Goal: Answer question/provide support

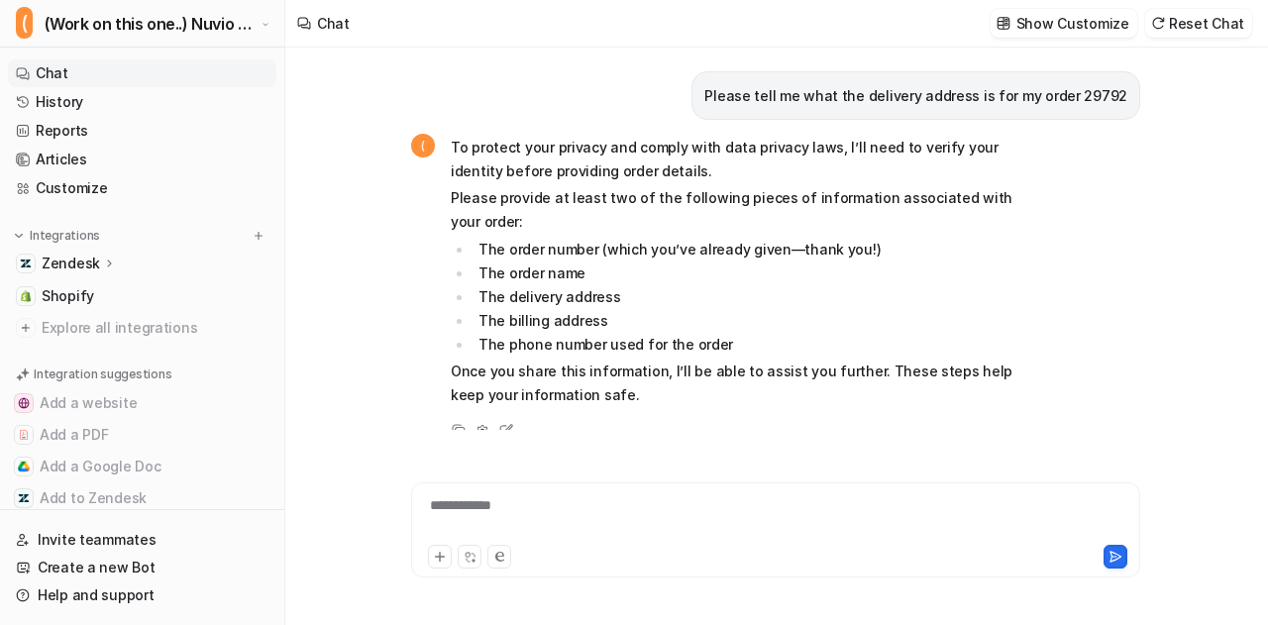
scroll to position [2674, 0]
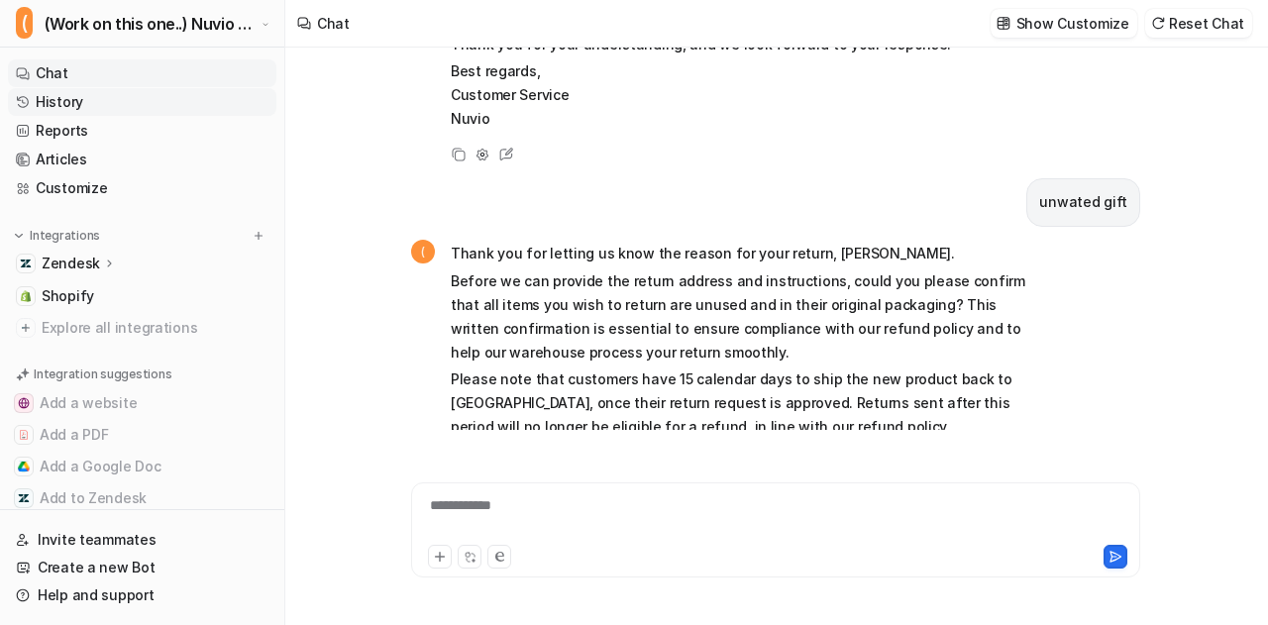
click at [131, 105] on link "History" at bounding box center [142, 102] width 268 height 28
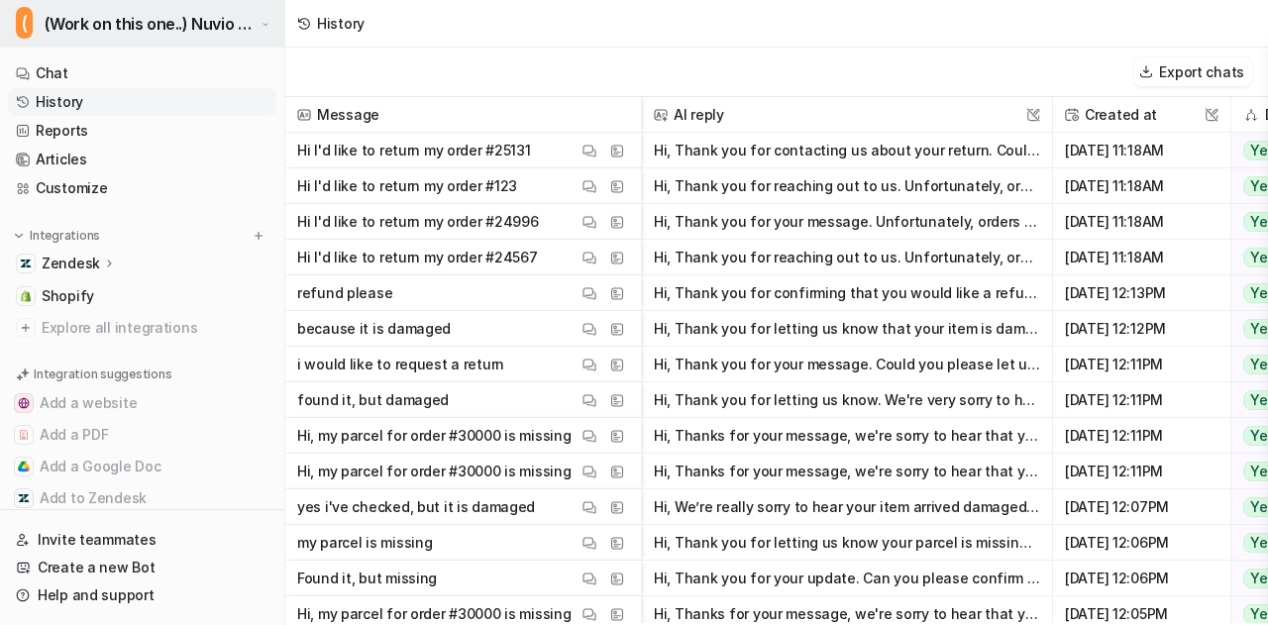
click at [200, 15] on span "(Work on this one..) Nuvio Customer Service Expert Bot" at bounding box center [151, 24] width 212 height 28
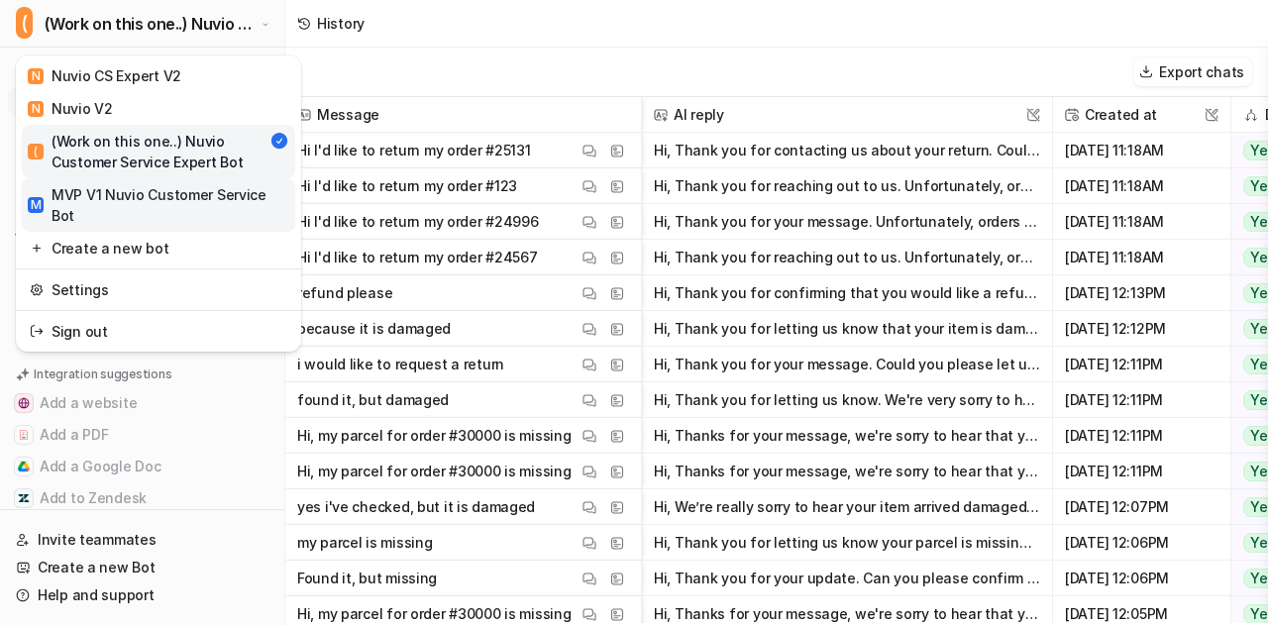
click at [155, 187] on div "M MVP V1 Nuvio Customer Service Bot" at bounding box center [159, 205] width 262 height 42
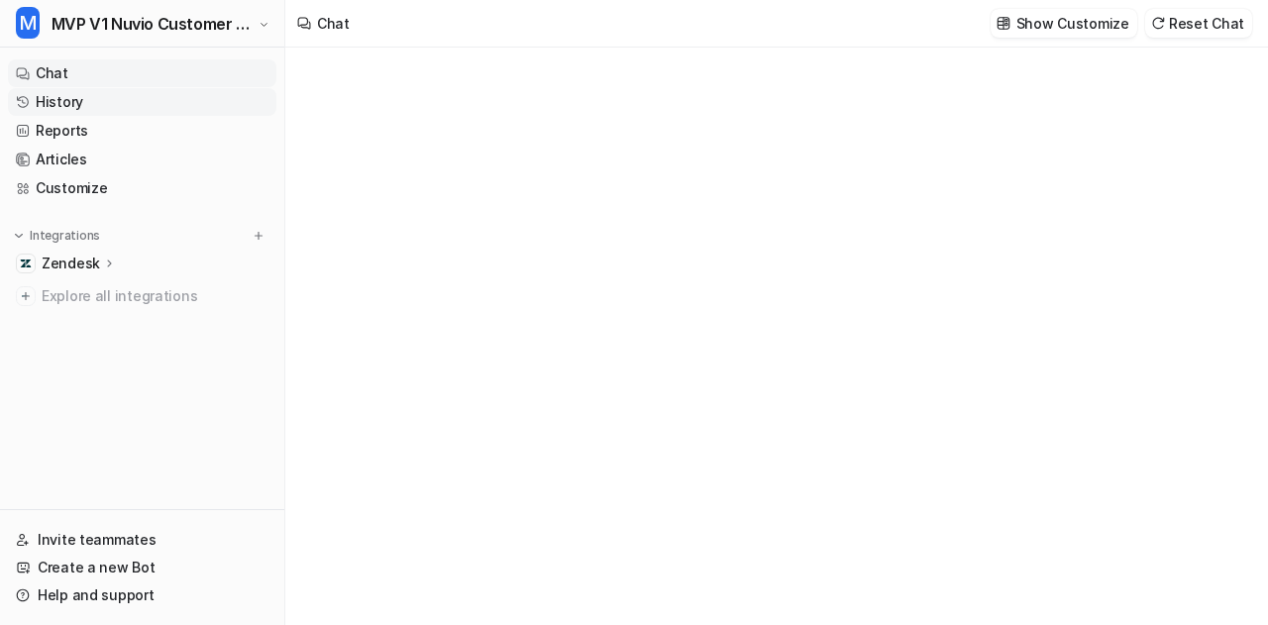
click at [74, 98] on link "History" at bounding box center [142, 102] width 268 height 28
type textarea "**********"
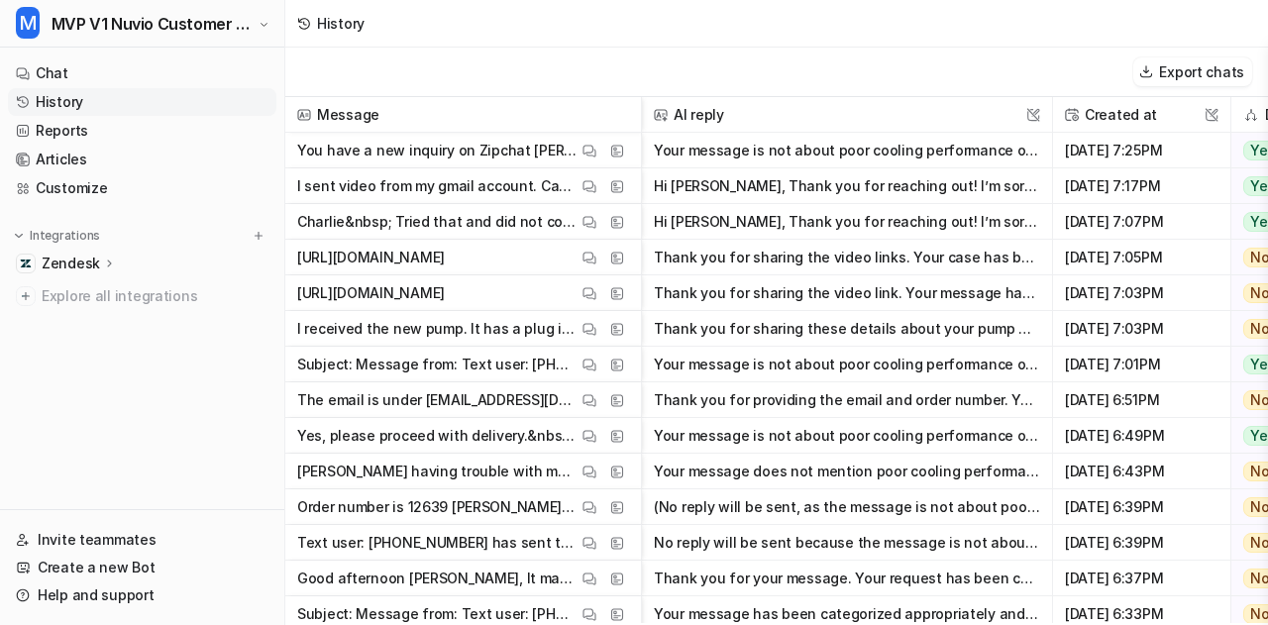
scroll to position [0, 519]
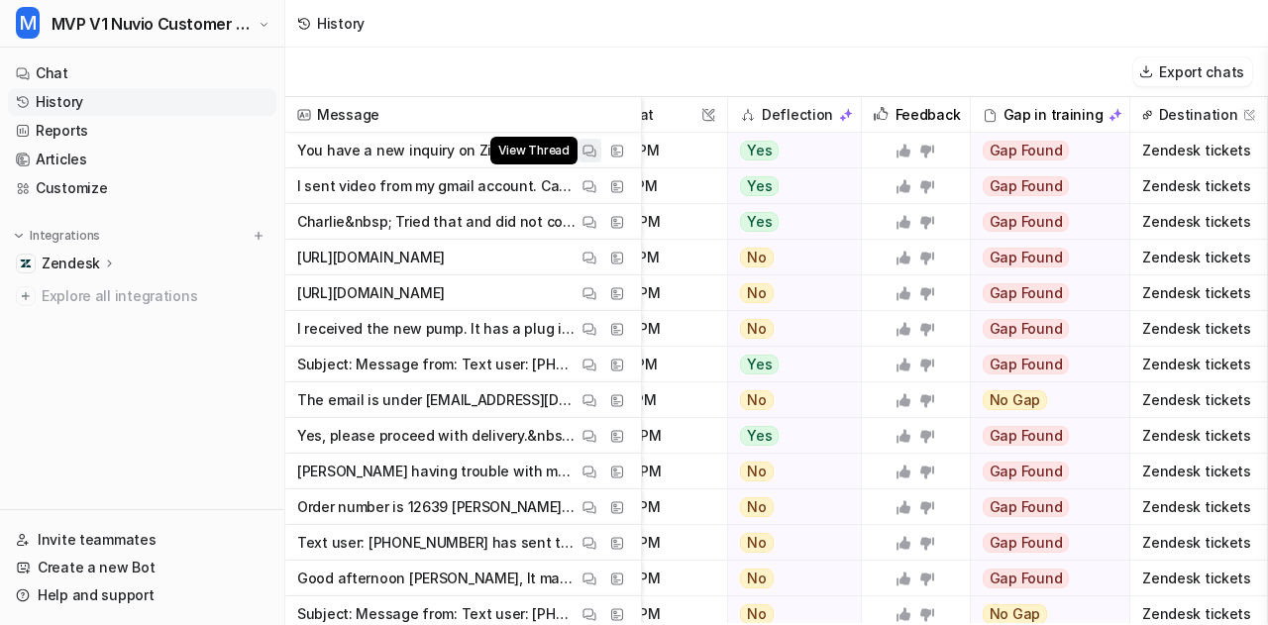
click at [582, 155] on img at bounding box center [589, 151] width 14 height 15
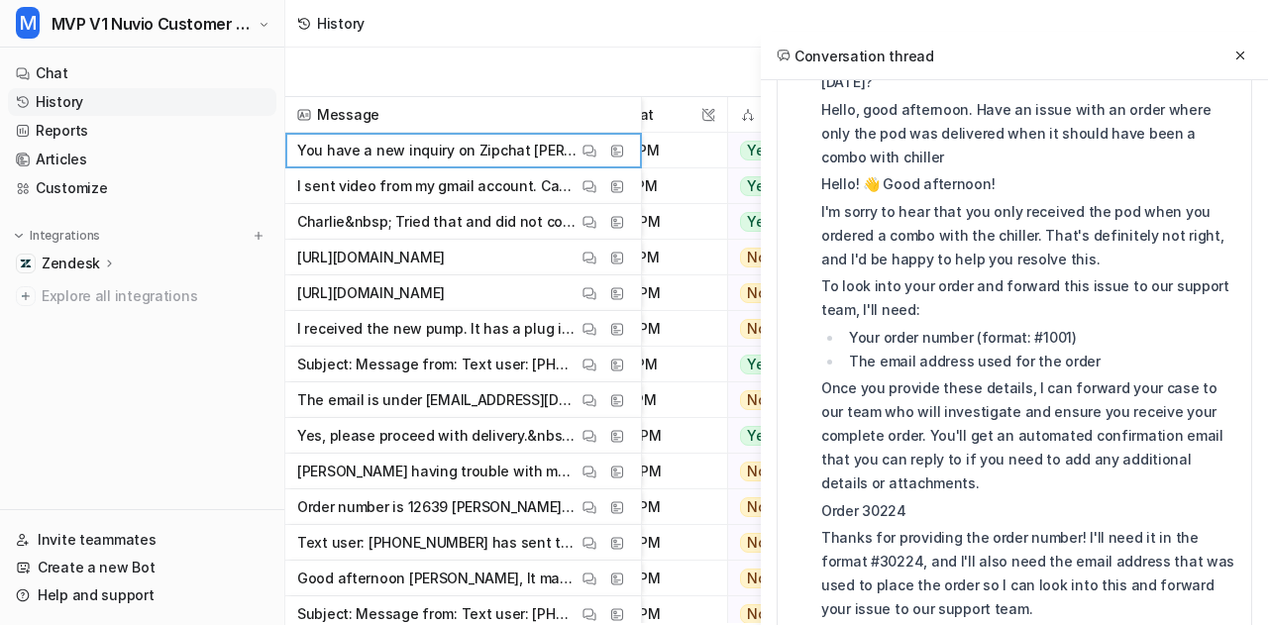
scroll to position [622, 0]
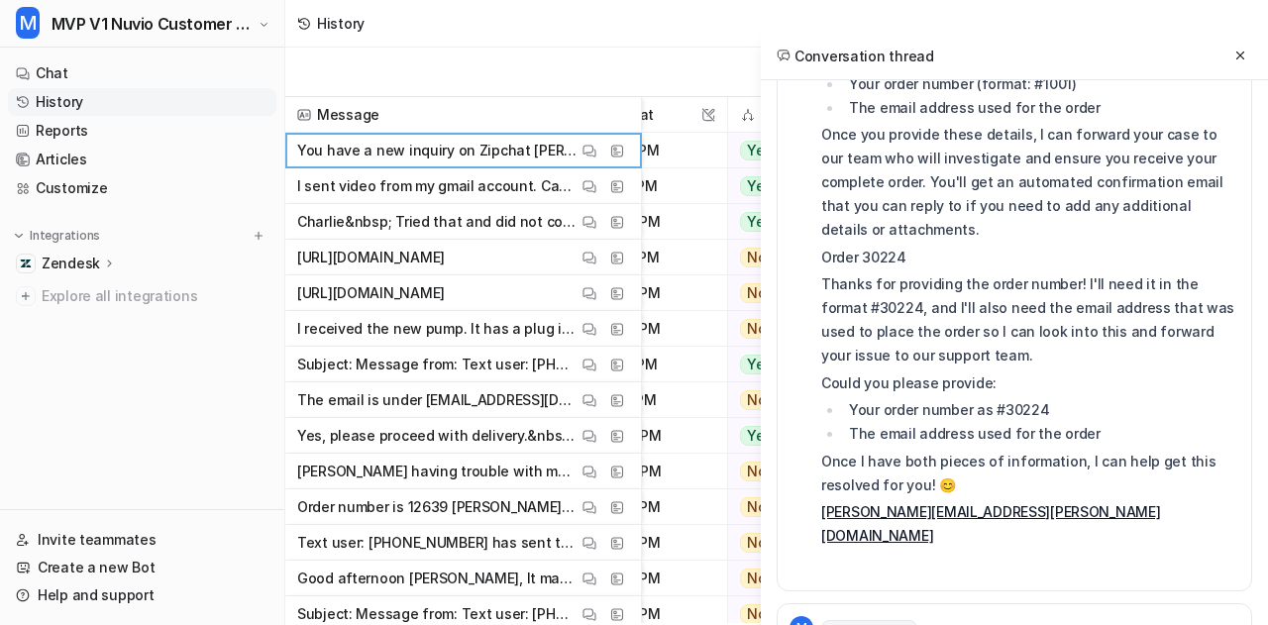
click at [929, 623] on icon at bounding box center [936, 630] width 14 height 15
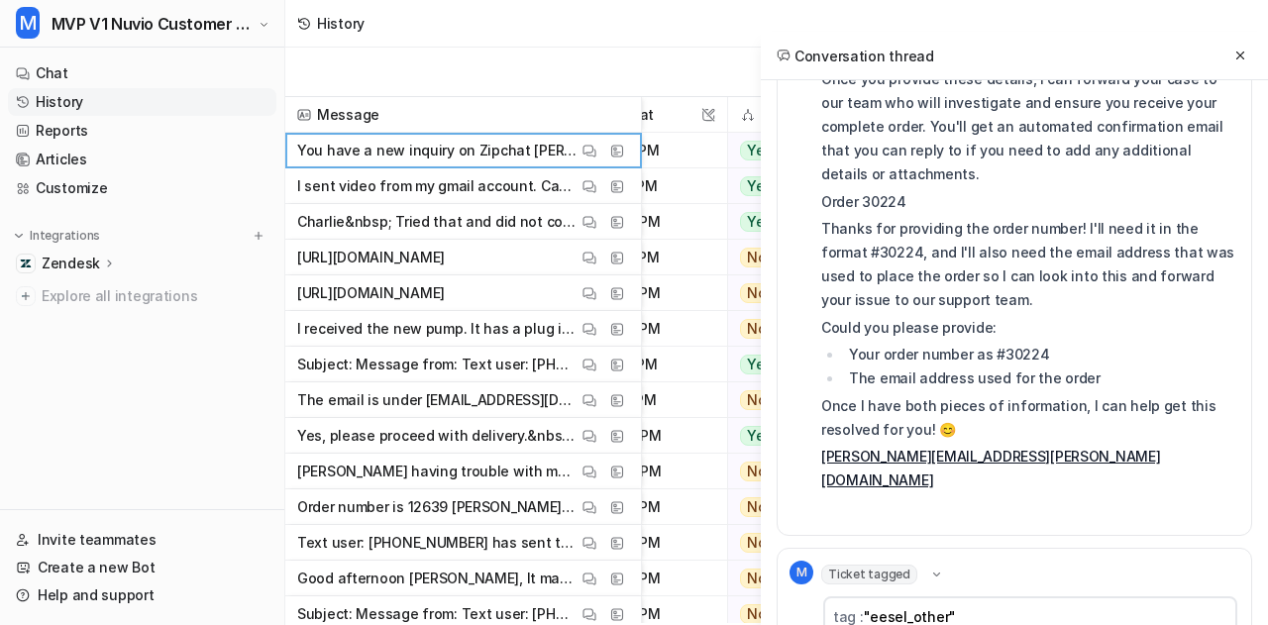
click at [931, 568] on icon at bounding box center [936, 575] width 15 height 14
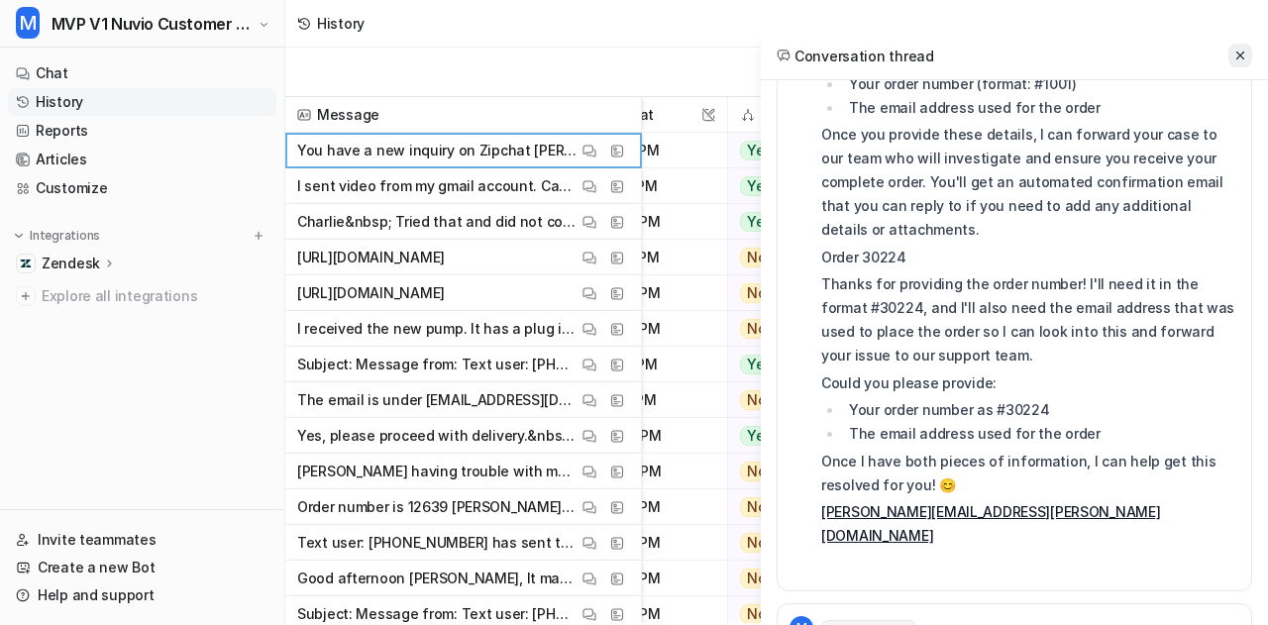
click at [1233, 51] on icon at bounding box center [1240, 56] width 14 height 14
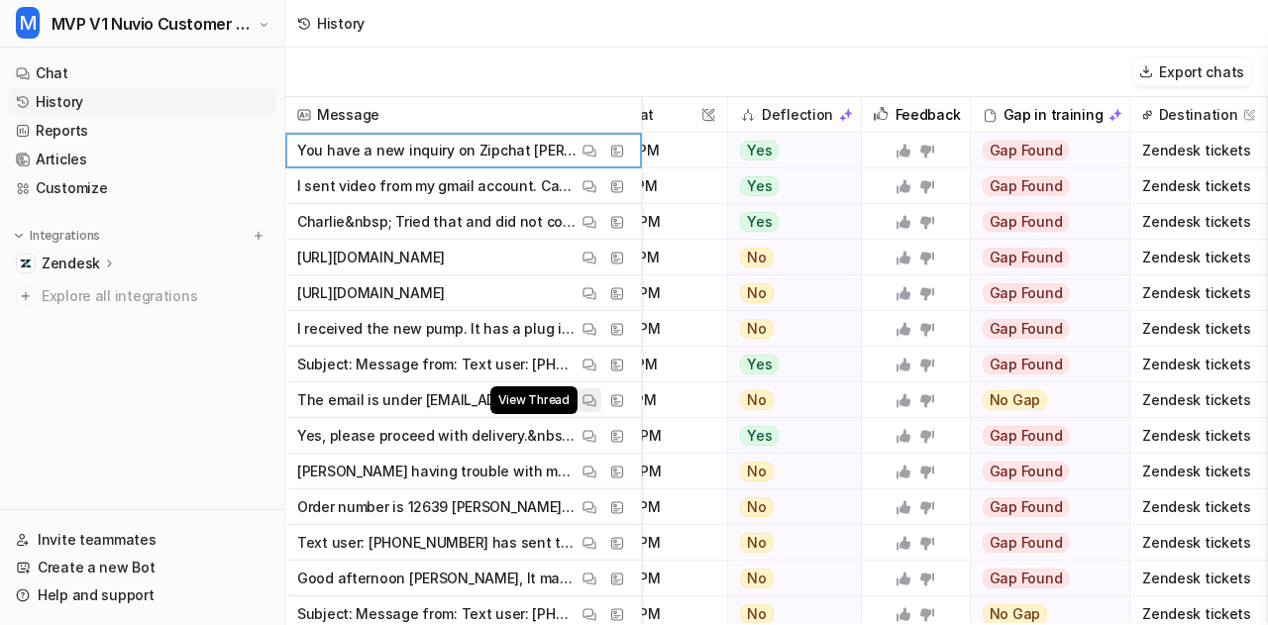
click at [588, 406] on img at bounding box center [589, 400] width 14 height 15
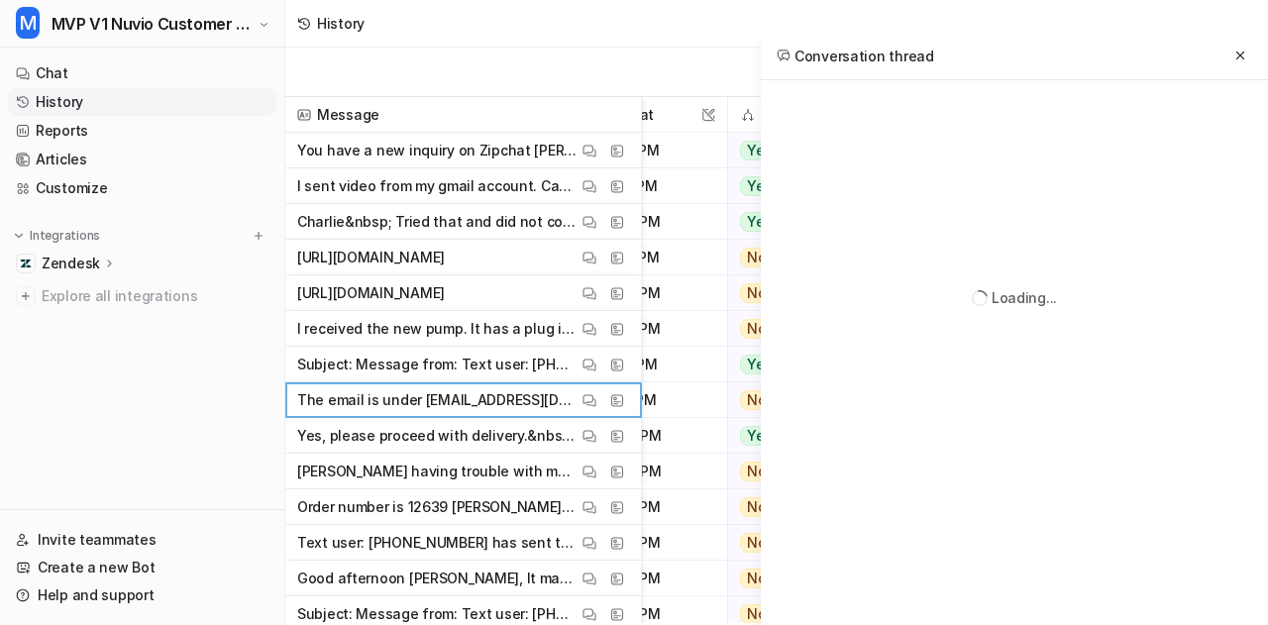
scroll to position [0, 0]
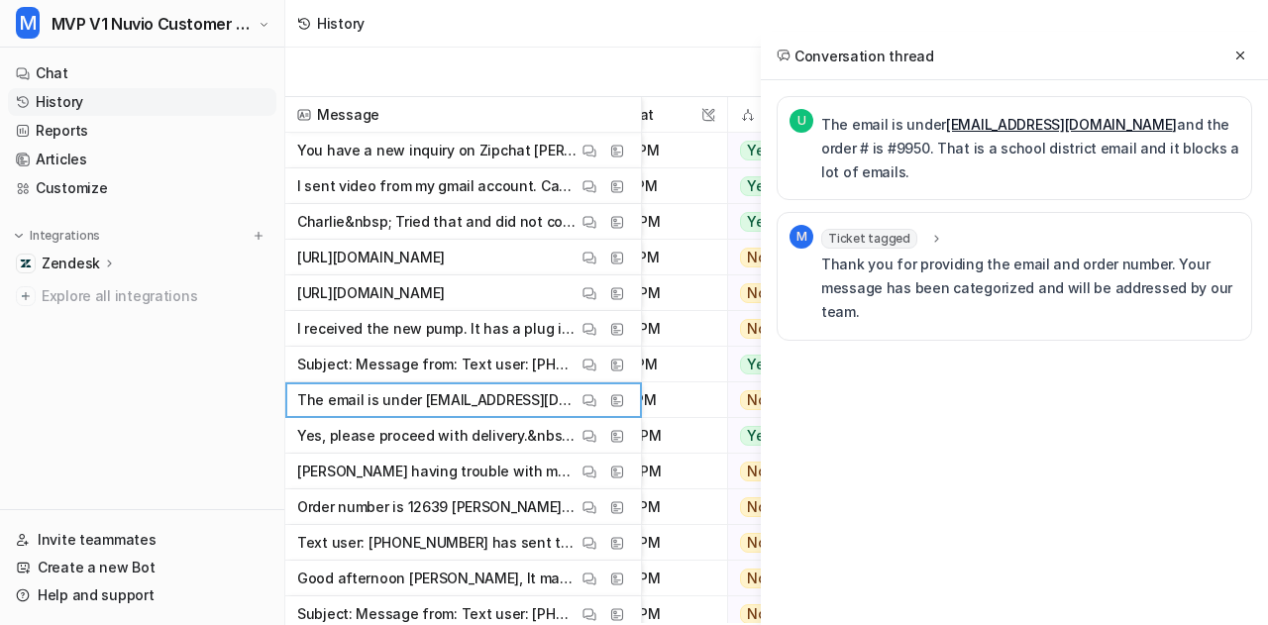
click at [933, 232] on icon at bounding box center [936, 239] width 14 height 15
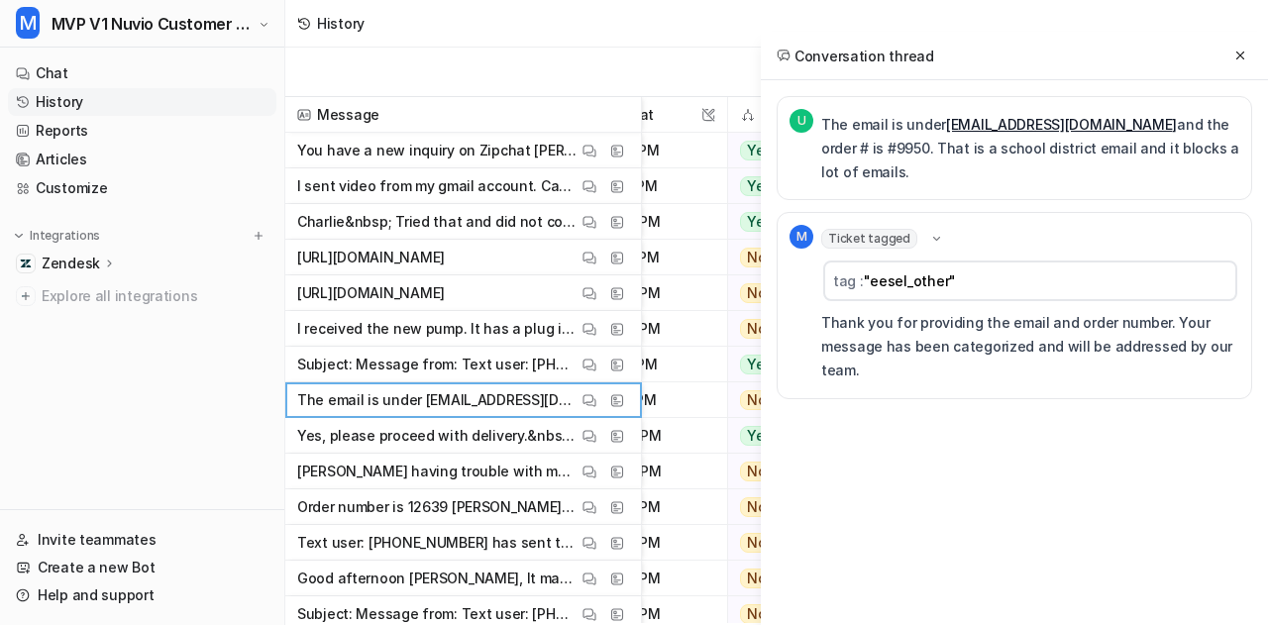
click at [933, 232] on icon at bounding box center [936, 239] width 15 height 14
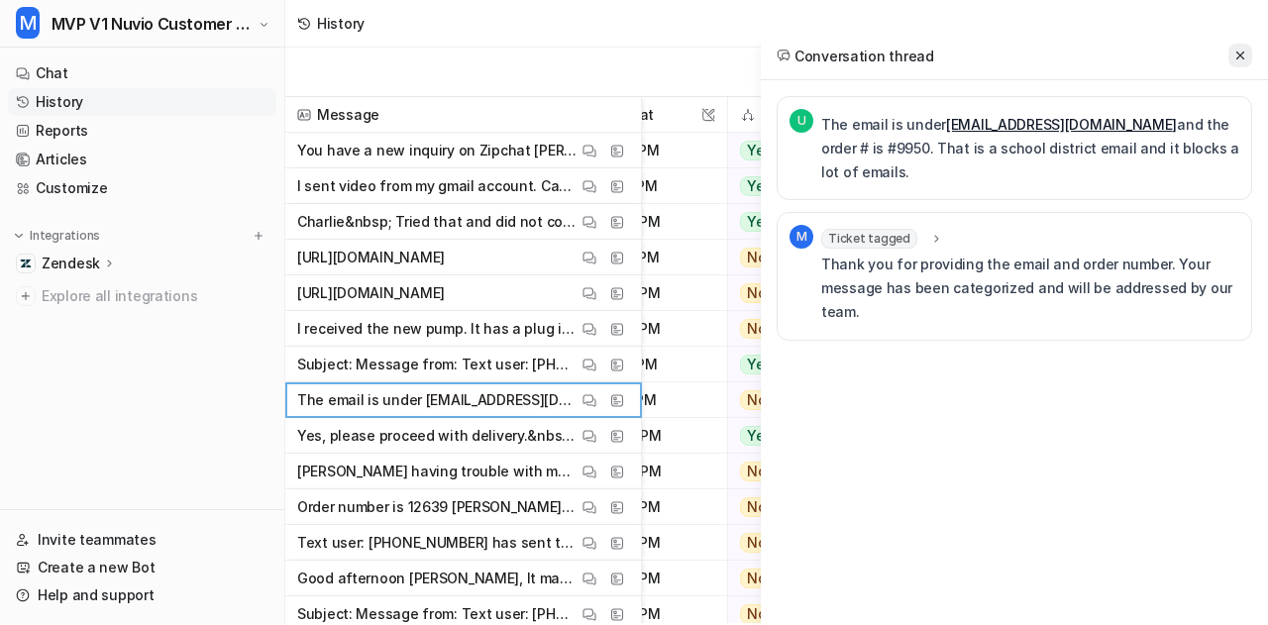
click at [1233, 54] on icon at bounding box center [1240, 56] width 14 height 14
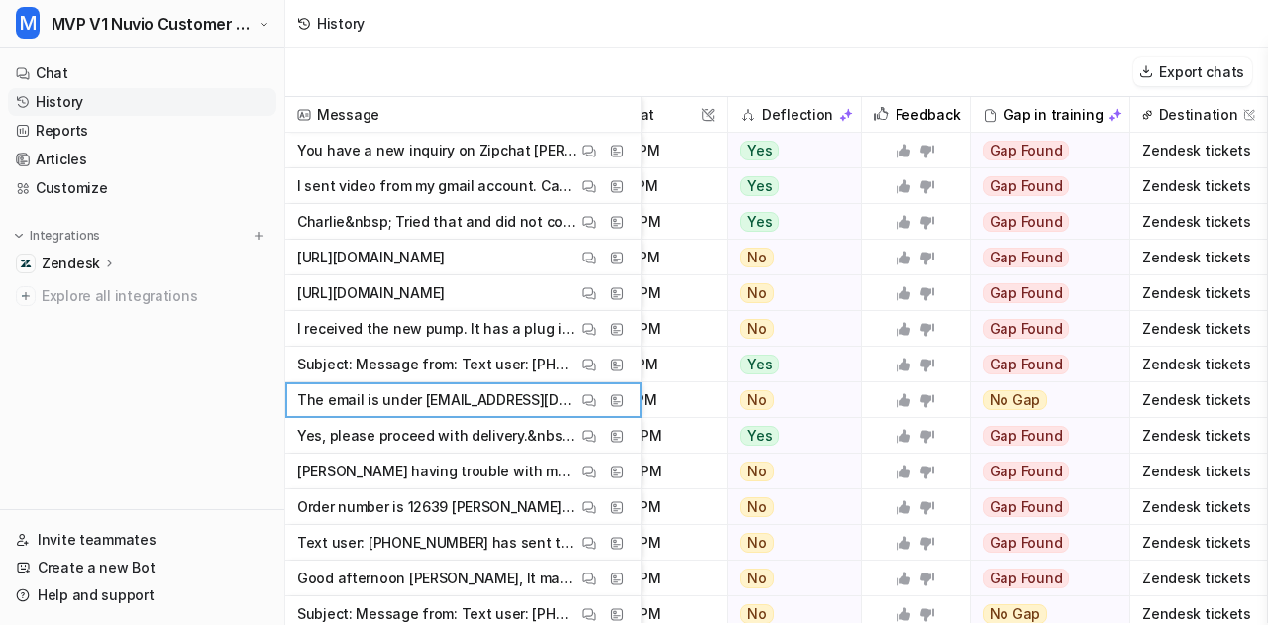
scroll to position [40, 519]
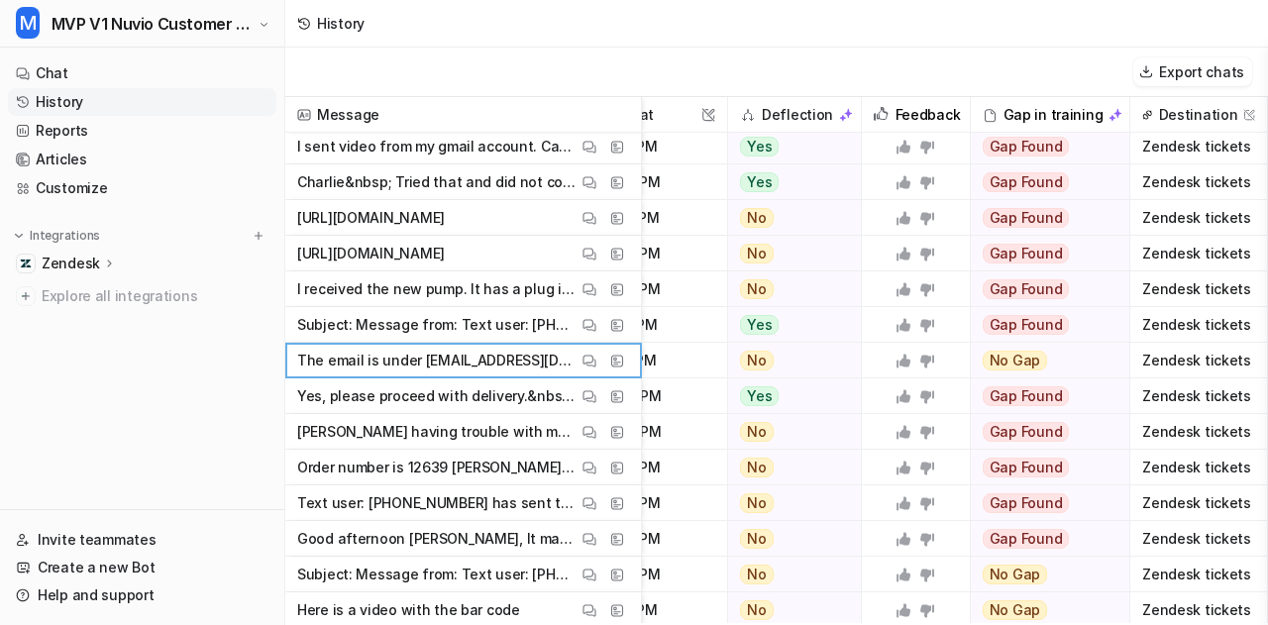
click at [494, 399] on p "Yes, please proceed with delivery.&nbsp; Thank you Sent from my Verizon, Samsun…" at bounding box center [437, 396] width 280 height 36
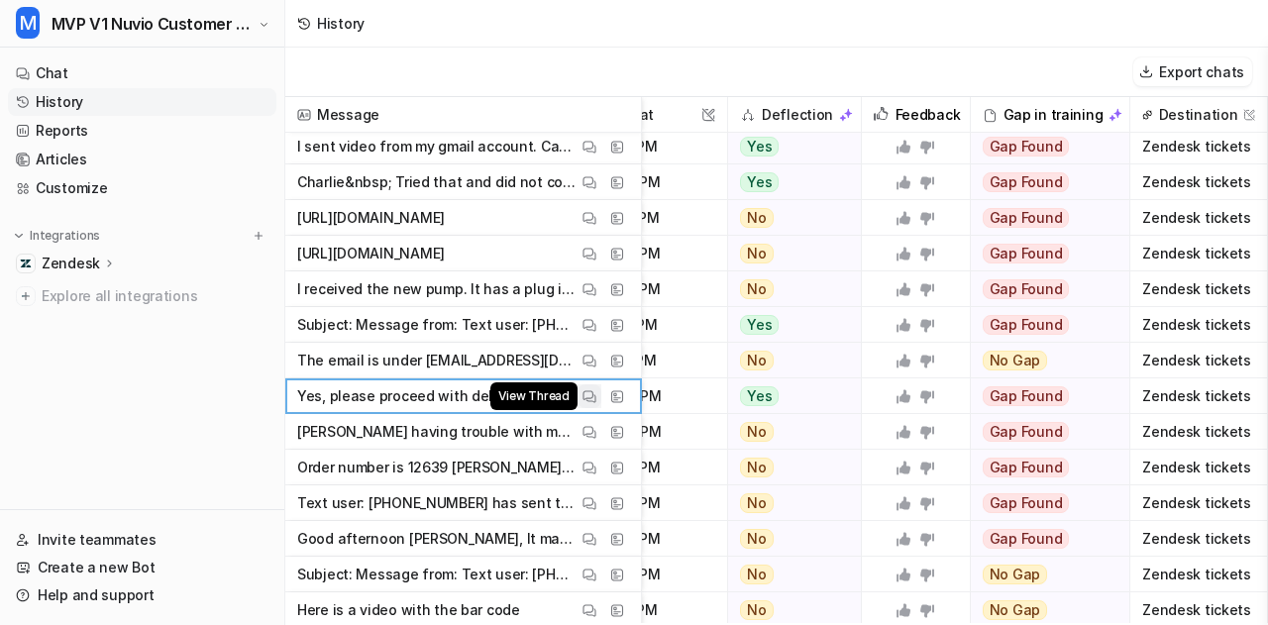
click at [594, 395] on img at bounding box center [589, 396] width 14 height 15
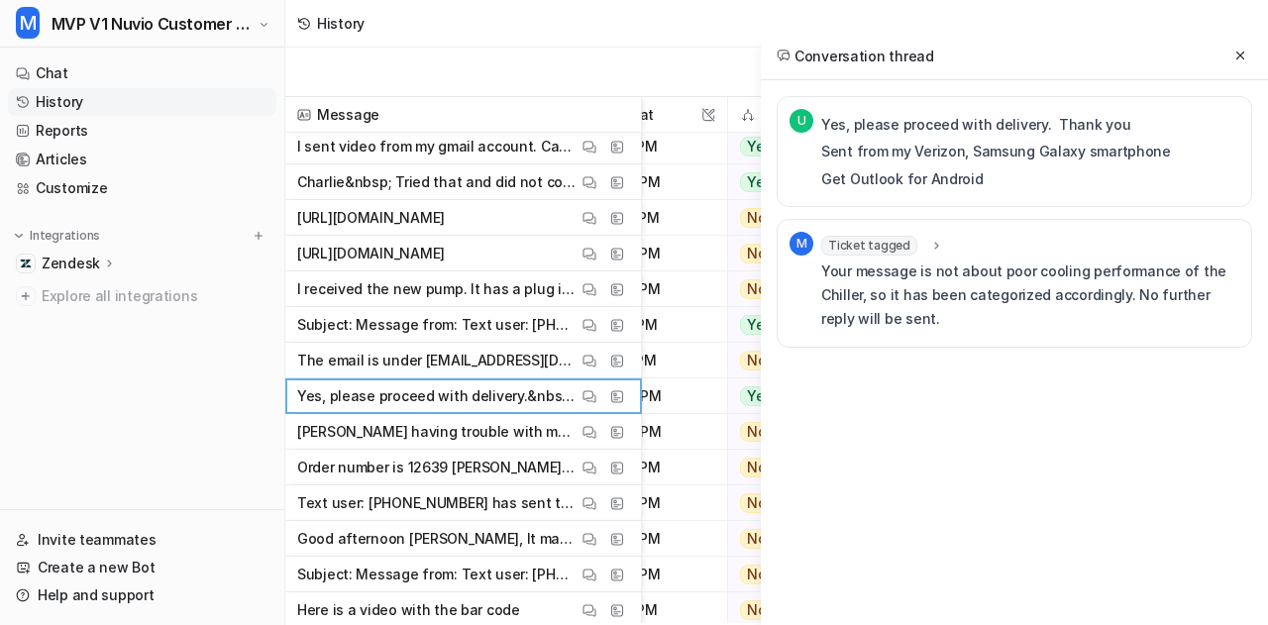
click at [931, 245] on icon at bounding box center [936, 246] width 14 height 15
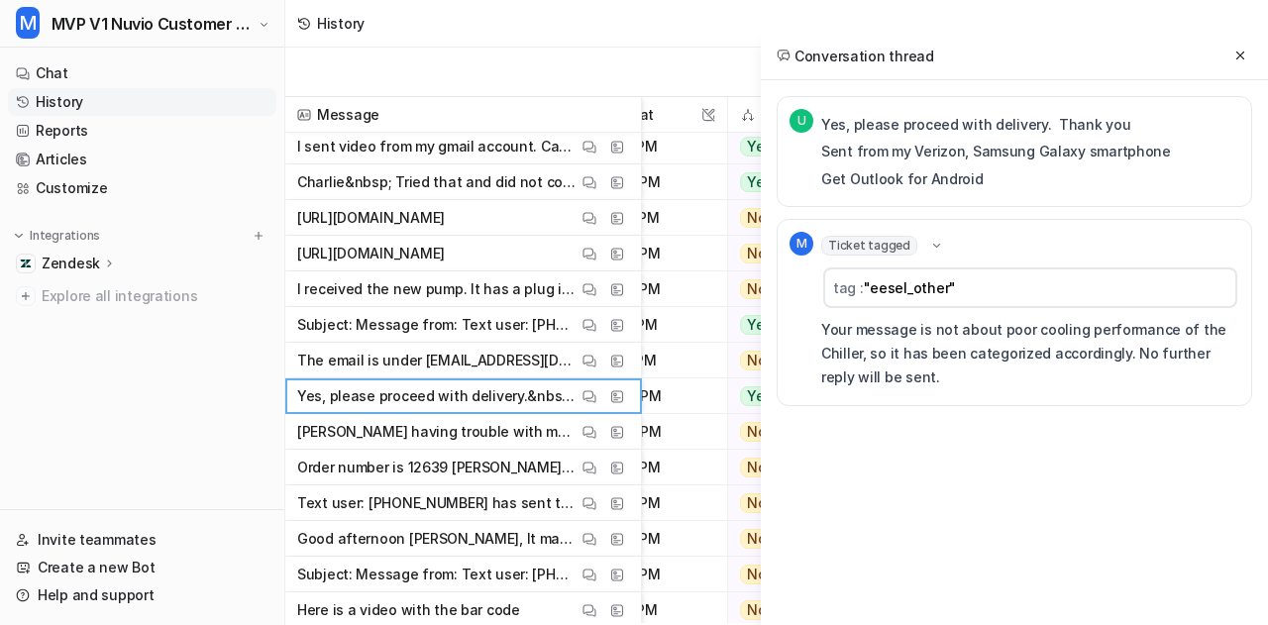
click at [931, 245] on icon at bounding box center [936, 246] width 15 height 14
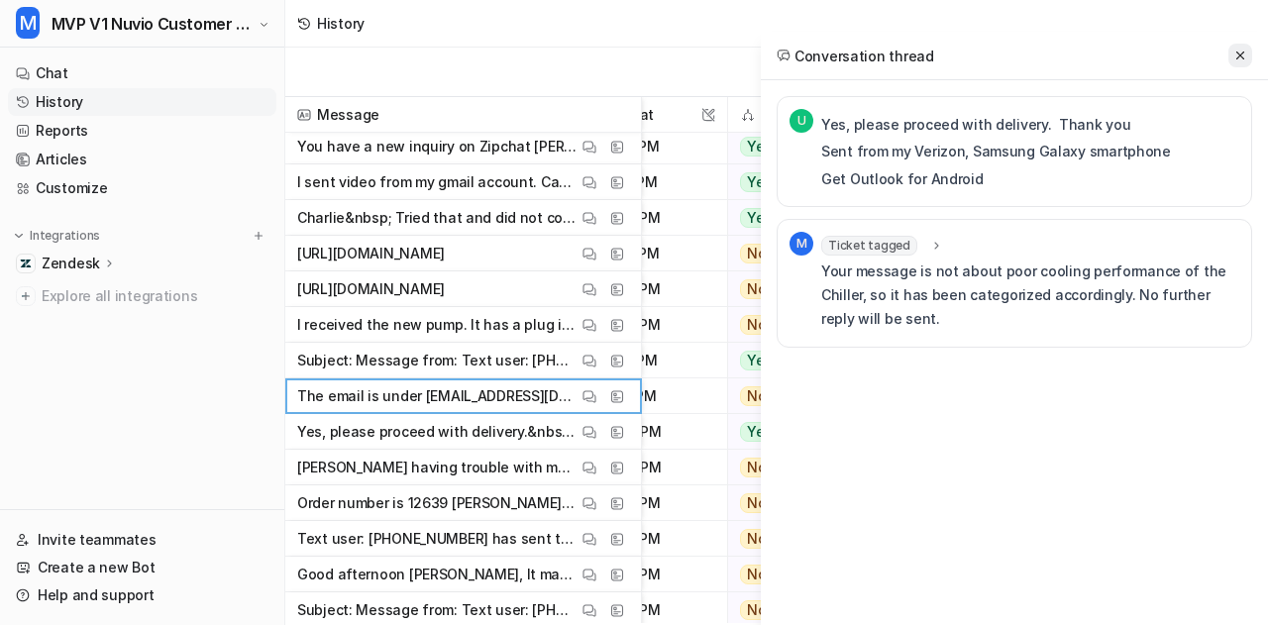
click at [1246, 52] on icon at bounding box center [1240, 56] width 14 height 14
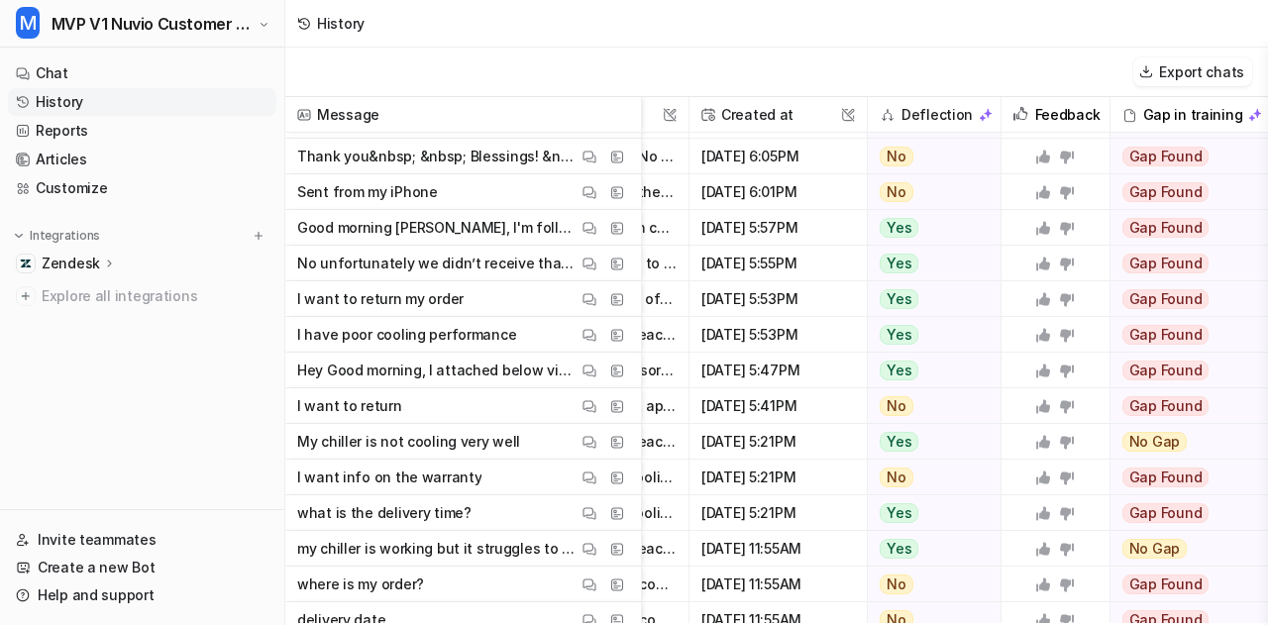
scroll to position [422, 364]
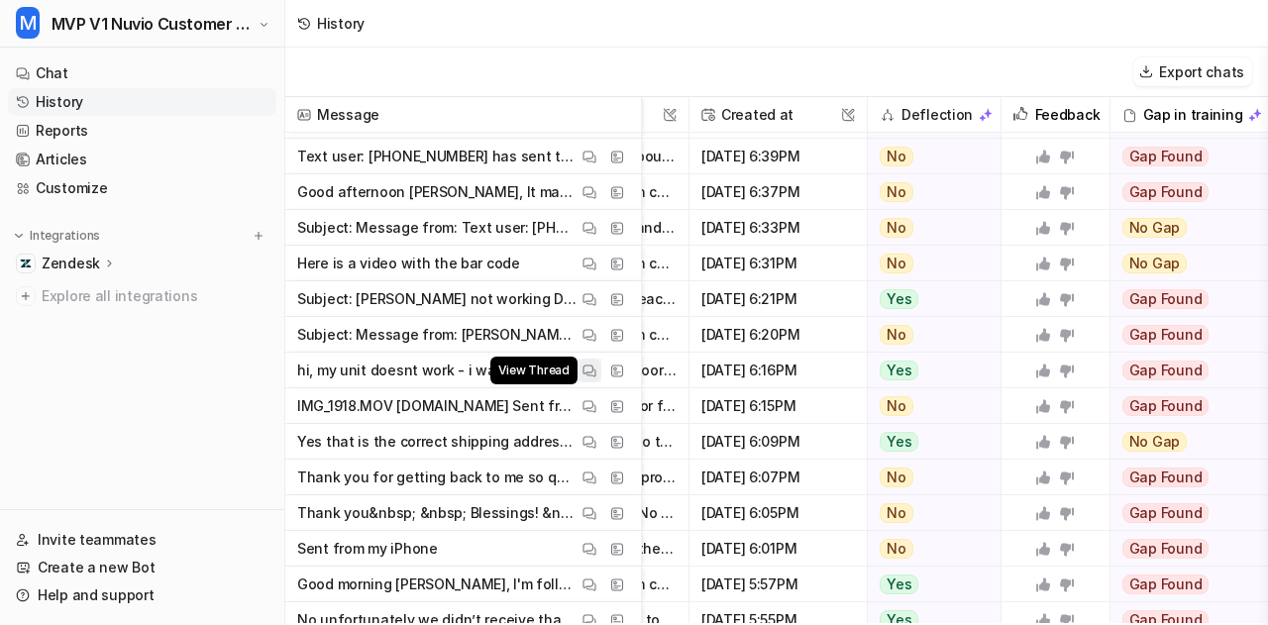
click at [590, 371] on img at bounding box center [589, 371] width 14 height 15
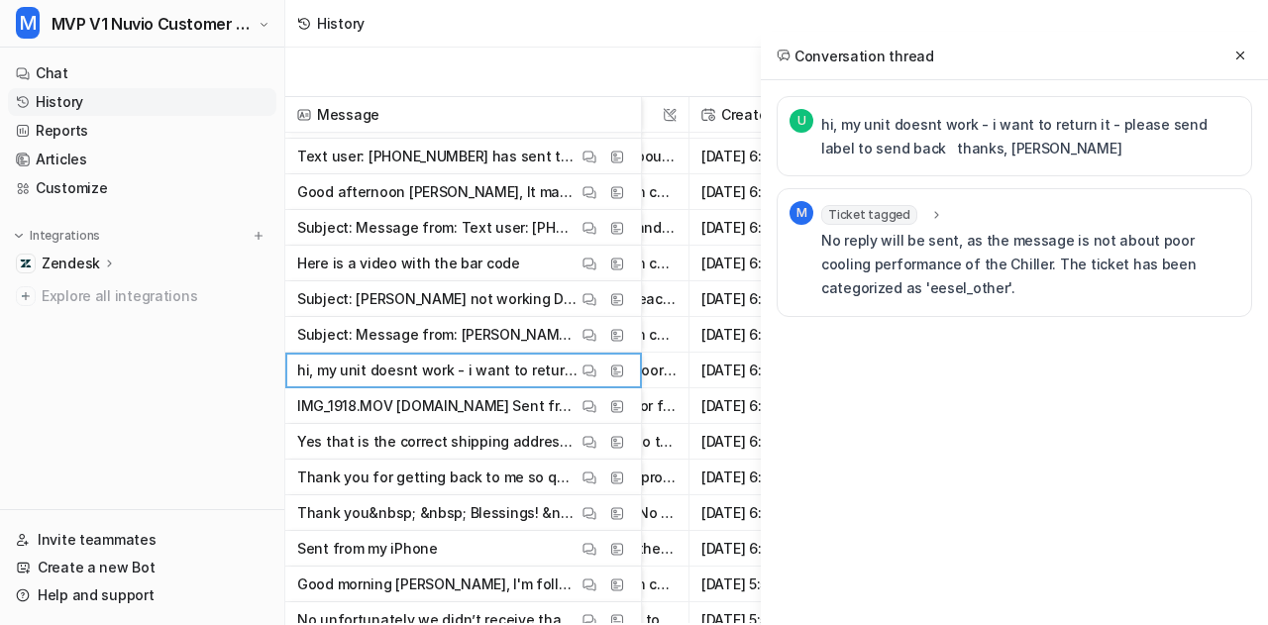
click at [920, 210] on div "Ticket tagged" at bounding box center [882, 215] width 123 height 20
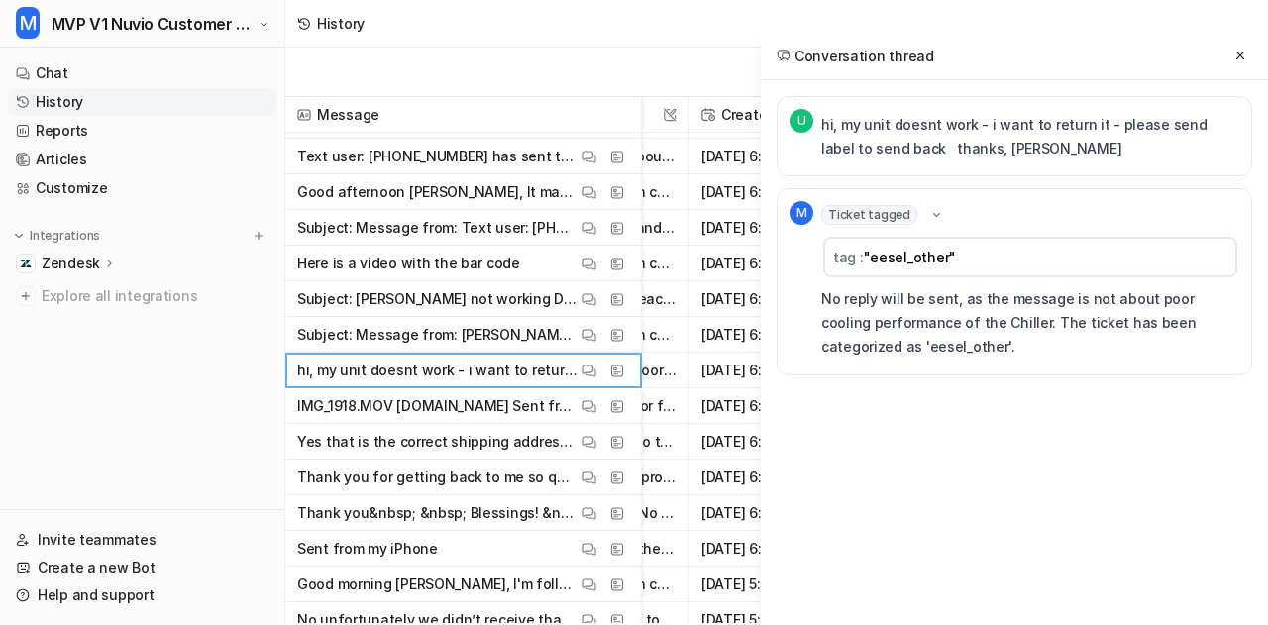
click at [929, 210] on icon at bounding box center [936, 215] width 15 height 14
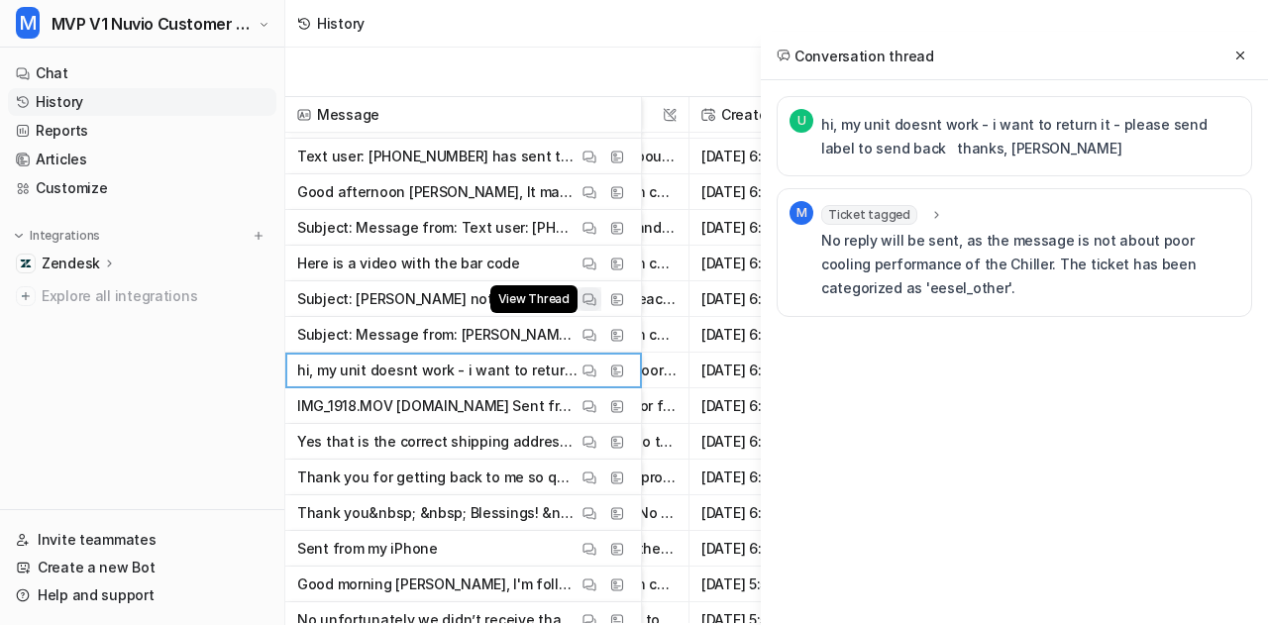
click at [589, 297] on img at bounding box center [589, 299] width 14 height 15
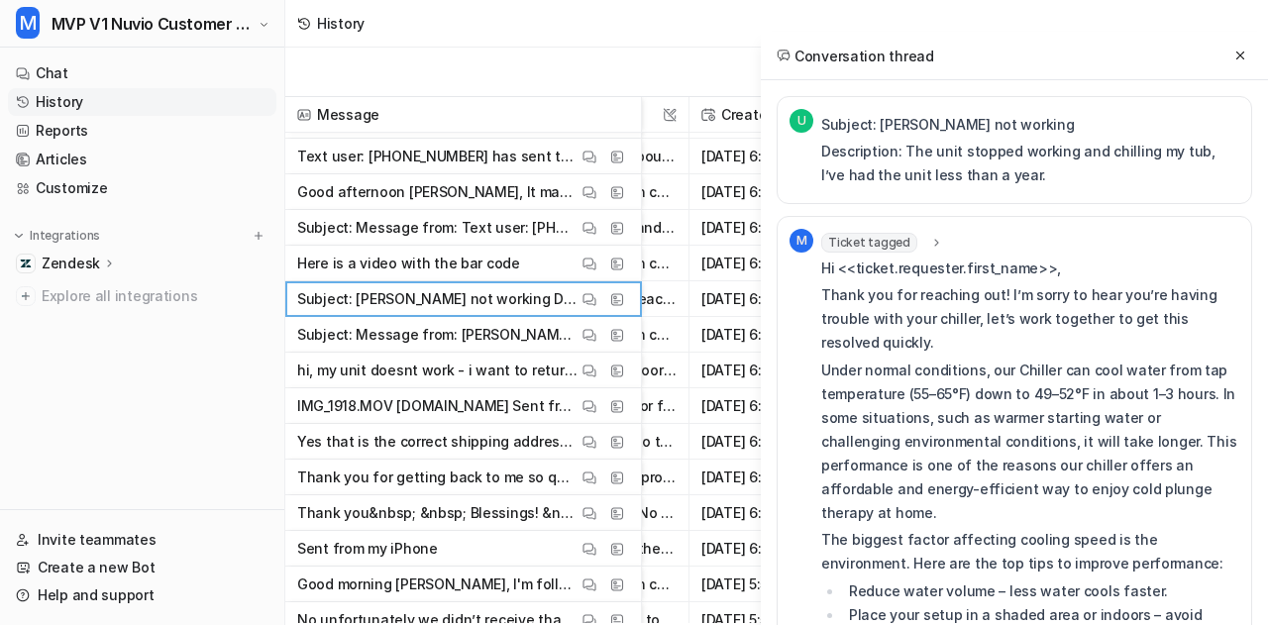
click at [931, 241] on icon at bounding box center [936, 242] width 14 height 15
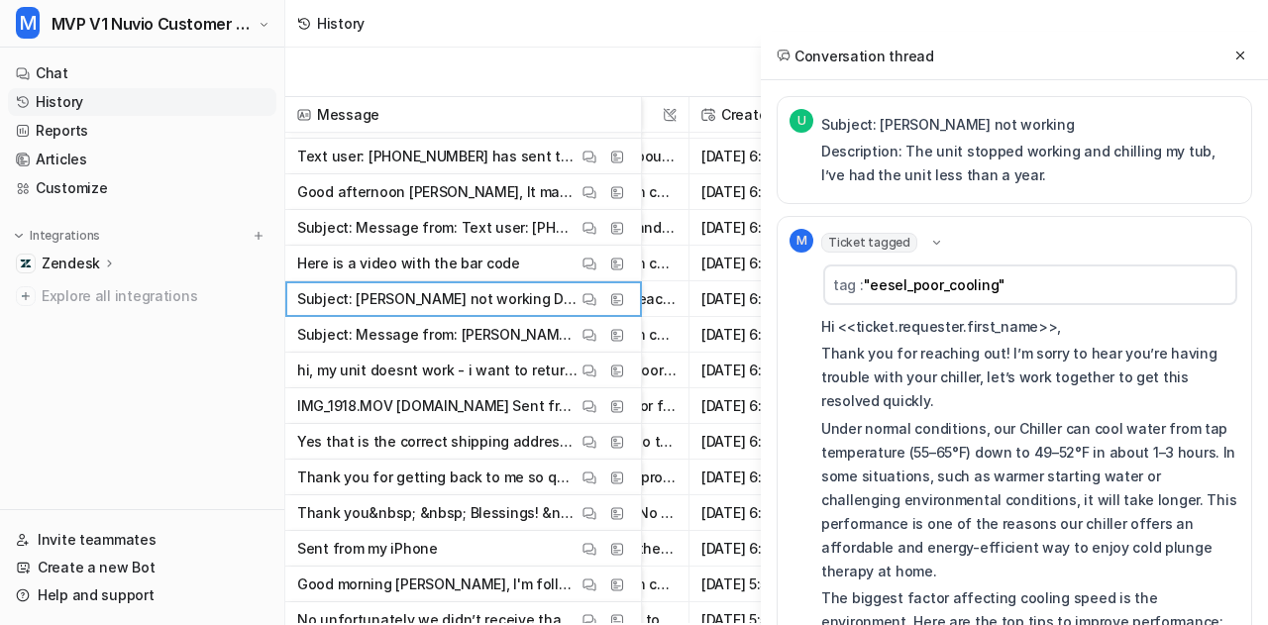
click at [931, 241] on icon at bounding box center [936, 243] width 15 height 14
